Goal: Transaction & Acquisition: Purchase product/service

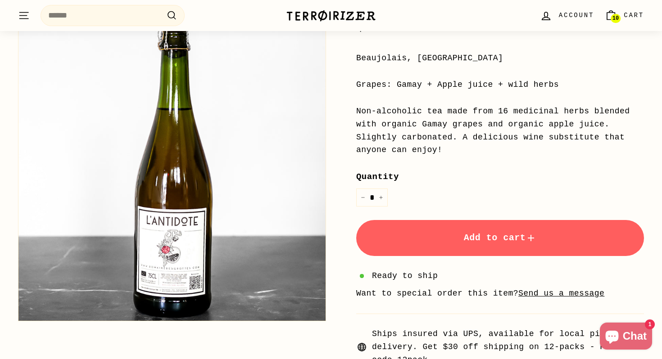
scroll to position [175, 0]
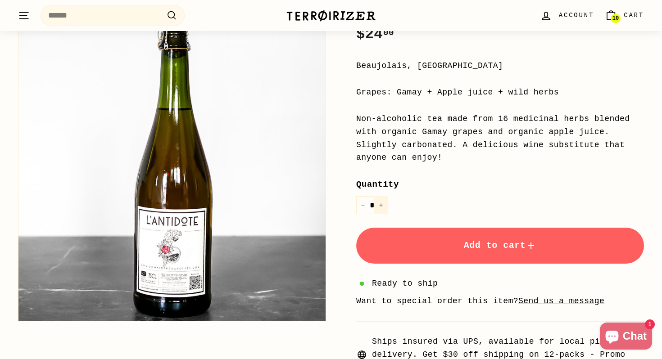
click at [382, 202] on button "+" at bounding box center [381, 205] width 14 height 18
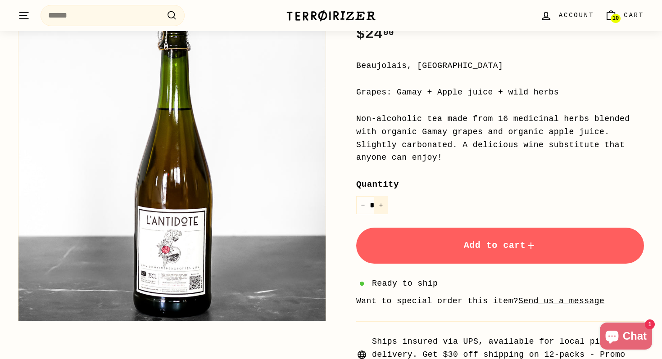
type input "*"
click at [441, 250] on button "Add to cart" at bounding box center [500, 246] width 288 height 36
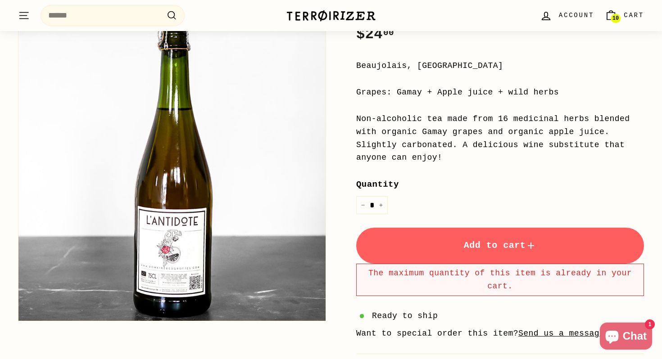
click at [615, 15] on span "10" at bounding box center [616, 18] width 6 height 6
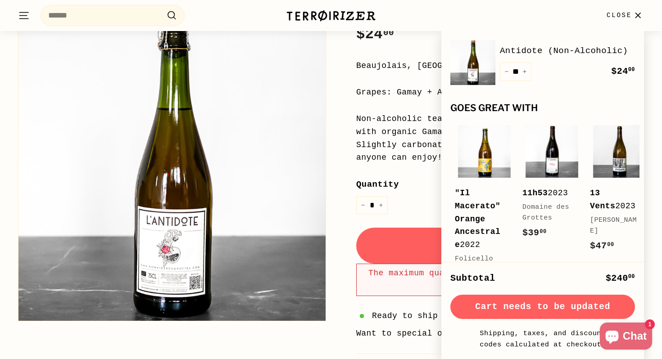
click at [538, 50] on link "Antidote (Non-Alcoholic)" at bounding box center [567, 51] width 135 height 14
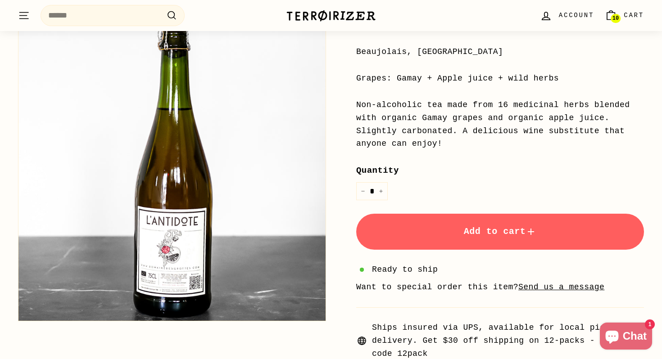
scroll to position [100, 0]
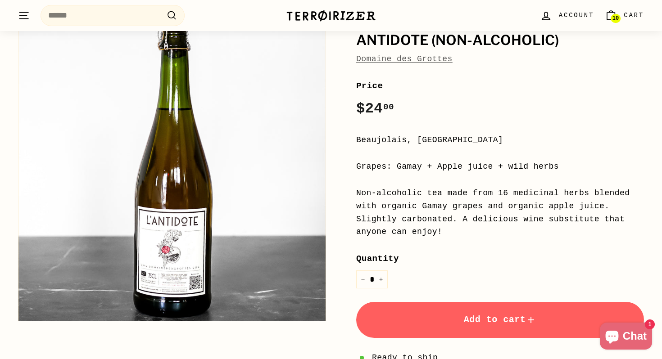
click at [614, 19] on span "10" at bounding box center [616, 18] width 6 height 6
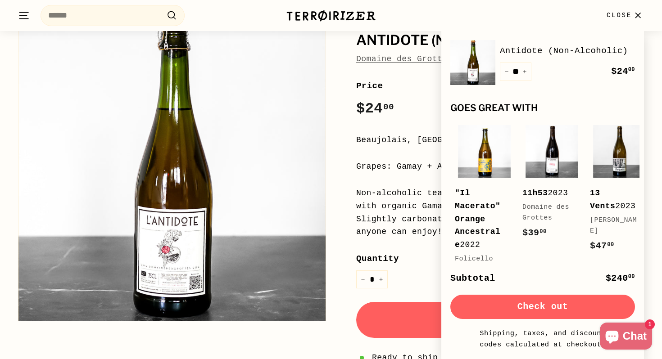
click at [537, 309] on button "Check out" at bounding box center [542, 307] width 185 height 24
